Goal: Find specific page/section: Locate item on page

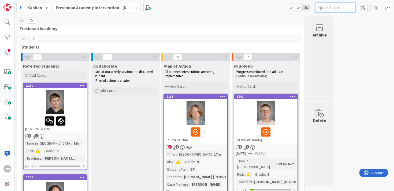
click at [333, 10] on input "text" at bounding box center [335, 8] width 40 height 10
type input "[PERSON_NAME]"
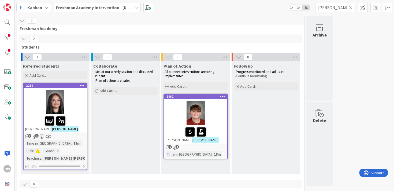
click at [352, 7] on icon at bounding box center [351, 7] width 4 height 5
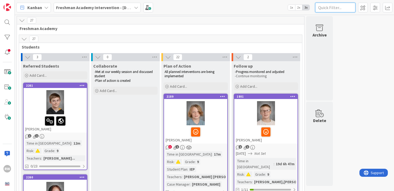
click at [322, 7] on input "text" at bounding box center [335, 8] width 40 height 10
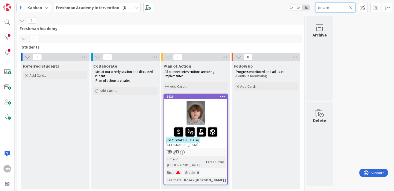
click at [322, 9] on input "devon" at bounding box center [335, 8] width 40 height 10
type input "jasper"
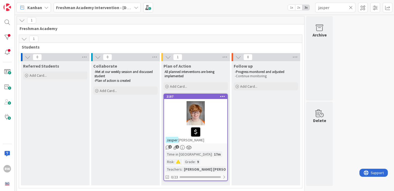
click at [352, 9] on icon at bounding box center [351, 7] width 4 height 5
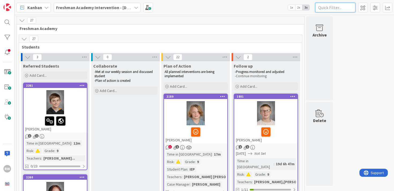
click at [330, 9] on input "text" at bounding box center [335, 8] width 40 height 10
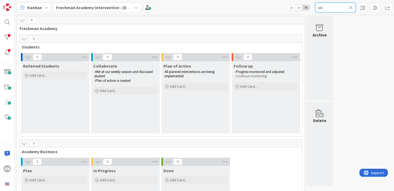
type input "a"
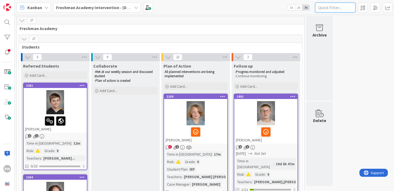
click at [322, 6] on input "text" at bounding box center [335, 8] width 40 height 10
type input "Beeler"
click at [323, 8] on input "text" at bounding box center [335, 8] width 40 height 10
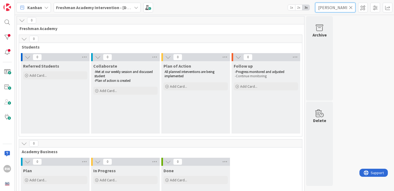
type input "[PERSON_NAME]"
click at [351, 8] on icon at bounding box center [351, 7] width 4 height 5
